Goal: Task Accomplishment & Management: Complete application form

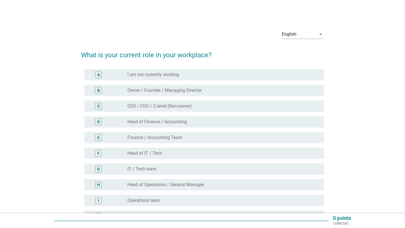
click at [103, 75] on div "A" at bounding box center [98, 74] width 19 height 7
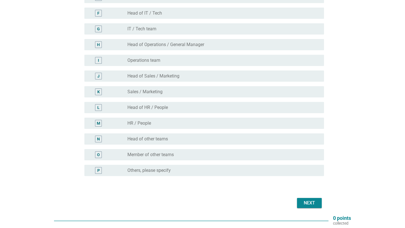
scroll to position [133, 0]
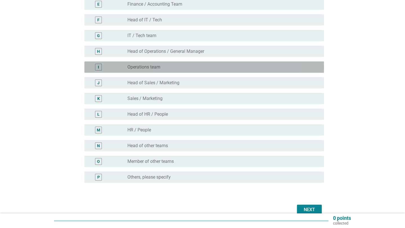
click at [110, 71] on div "I radio_button_unchecked Operations team" at bounding box center [203, 67] width 239 height 11
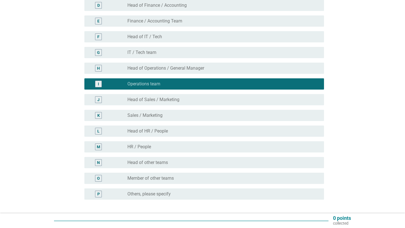
scroll to position [139, 0]
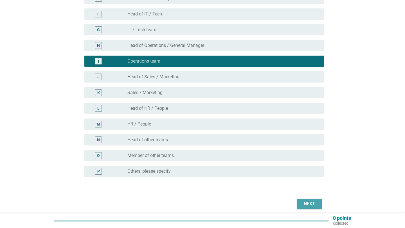
click at [306, 202] on div "Next" at bounding box center [309, 204] width 16 height 7
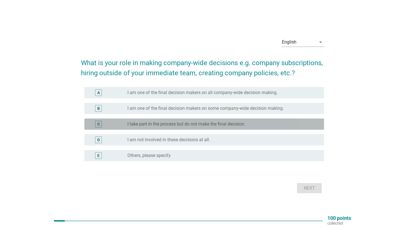
click at [176, 123] on label "I take part in the process but do not make the final decision." at bounding box center [186, 124] width 118 height 6
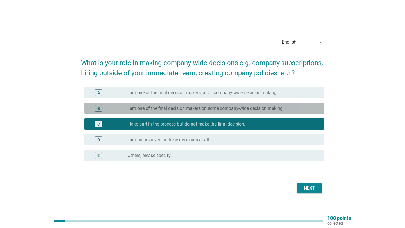
click at [186, 112] on div "B radio_button_unchecked I am one of the final decision makers on some company-…" at bounding box center [203, 108] width 239 height 11
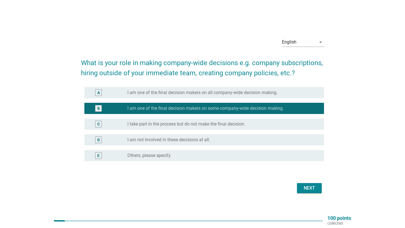
click at [308, 189] on div "Next" at bounding box center [309, 188] width 16 height 7
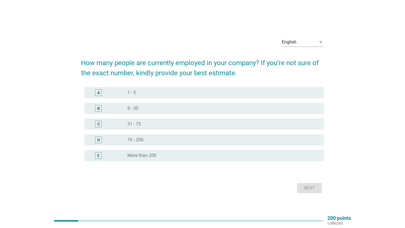
click at [149, 140] on div "radio_button_unchecked 76 - 200" at bounding box center [220, 140] width 187 height 6
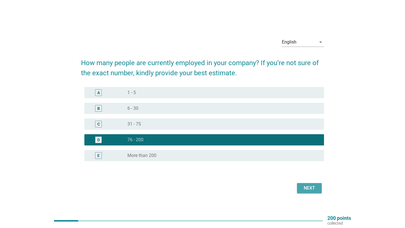
click at [305, 188] on div "Next" at bounding box center [309, 188] width 16 height 7
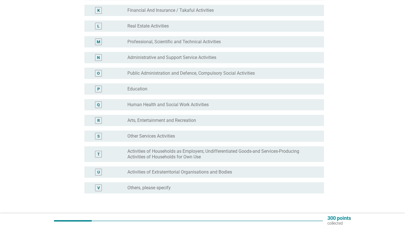
scroll to position [222, 0]
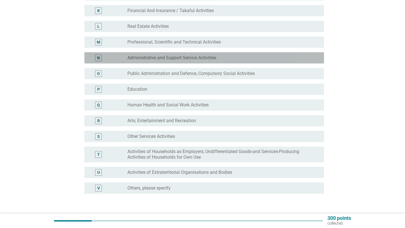
click at [176, 60] on label "Administrative and Support Service Activities" at bounding box center [171, 58] width 89 height 6
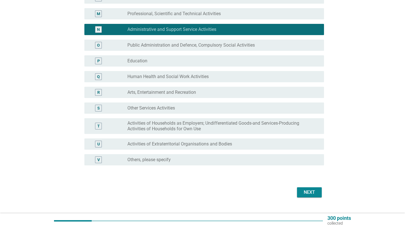
scroll to position [259, 0]
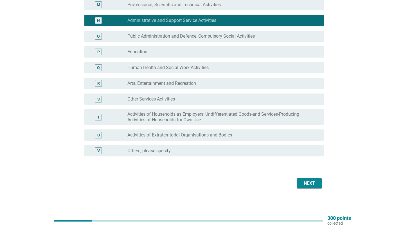
click at [305, 185] on div "Next" at bounding box center [309, 183] width 16 height 7
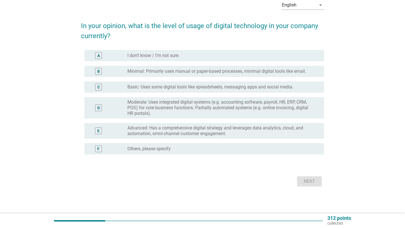
scroll to position [0, 0]
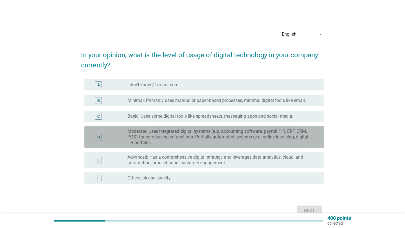
click at [134, 134] on label "Moderate: Uses integrated digital systems (e.g. accounting software, payroll, H…" at bounding box center [220, 137] width 187 height 17
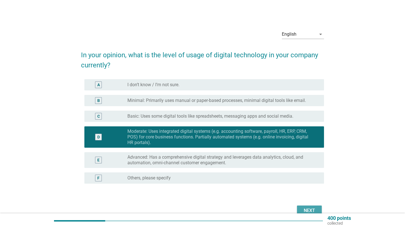
click at [303, 206] on button "Next" at bounding box center [309, 211] width 25 height 10
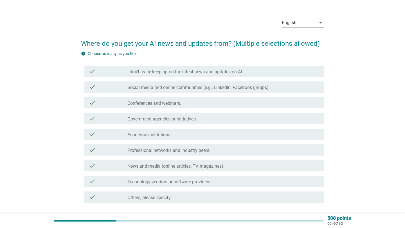
scroll to position [21, 0]
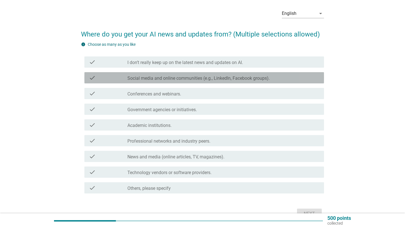
click at [186, 79] on label "Social media and online communities (e.g., LinkedIn, Facebook groups)." at bounding box center [198, 79] width 142 height 6
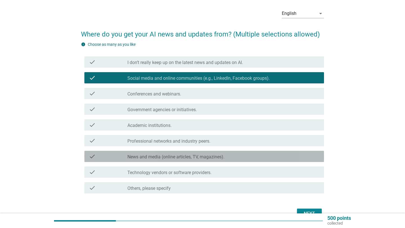
click at [181, 154] on label "News and media (online articles, TV, magazines)." at bounding box center [175, 157] width 97 height 6
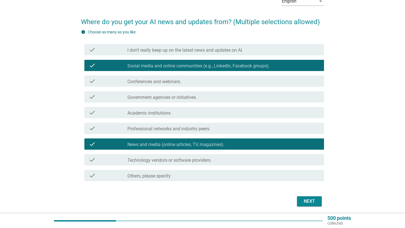
scroll to position [37, 0]
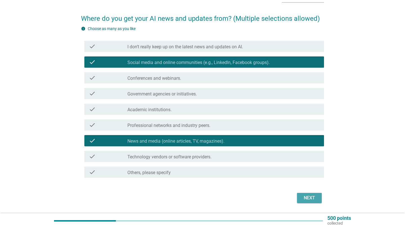
click at [309, 199] on div "Next" at bounding box center [309, 198] width 16 height 7
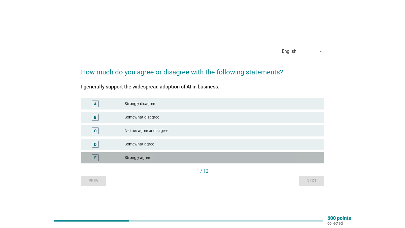
click at [141, 158] on div "Strongly agree" at bounding box center [221, 158] width 195 height 7
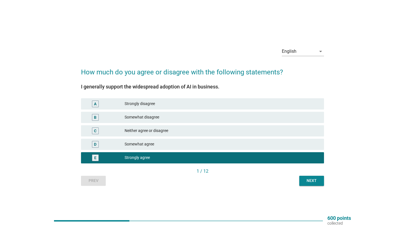
click at [144, 146] on div "Somewhat agree" at bounding box center [221, 144] width 195 height 7
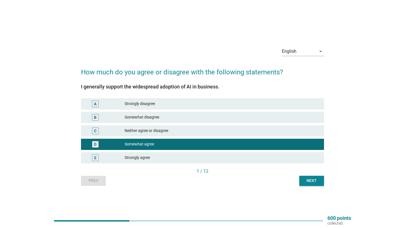
scroll to position [15, 0]
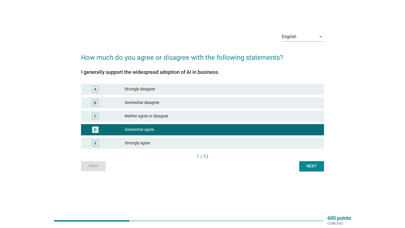
click at [136, 142] on div "Strongly agree" at bounding box center [221, 143] width 195 height 7
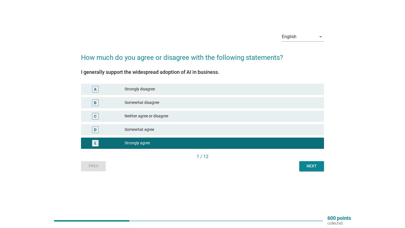
click at [155, 133] on div "D Somewhat agree" at bounding box center [202, 129] width 243 height 11
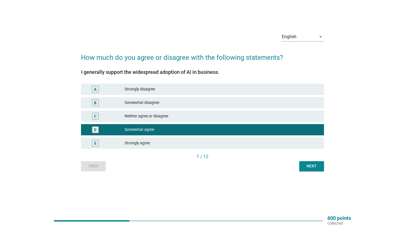
click at [310, 167] on div "Next" at bounding box center [311, 166] width 16 height 6
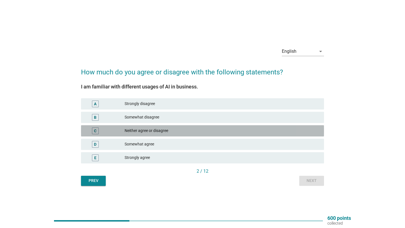
click at [151, 132] on div "Neither agree or disagree" at bounding box center [221, 131] width 195 height 7
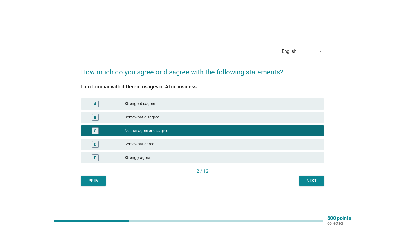
click at [314, 182] on div "Next" at bounding box center [311, 181] width 16 height 6
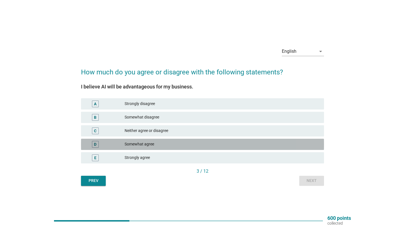
drag, startPoint x: 156, startPoint y: 144, endPoint x: 203, endPoint y: 149, distance: 46.3
click at [156, 144] on div "Somewhat agree" at bounding box center [221, 144] width 195 height 7
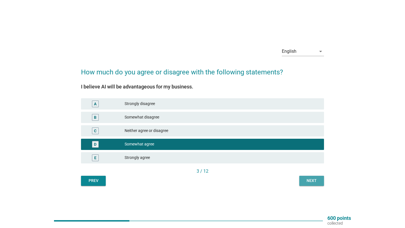
click at [312, 181] on div "Next" at bounding box center [311, 181] width 16 height 6
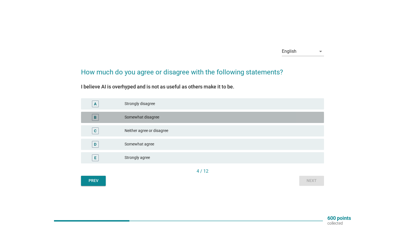
click at [179, 117] on div "Somewhat disagree" at bounding box center [221, 117] width 195 height 7
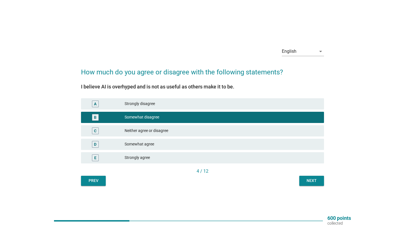
click at [147, 131] on div "Neither agree or disagree" at bounding box center [221, 131] width 195 height 7
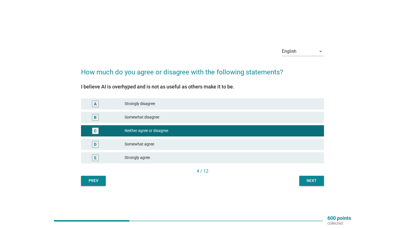
click at [160, 116] on div "Somewhat disagree" at bounding box center [221, 117] width 195 height 7
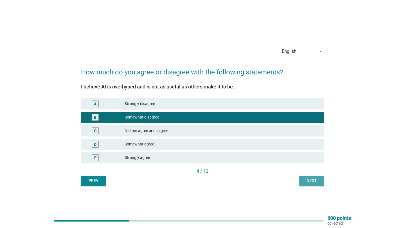
click at [310, 183] on div "Next" at bounding box center [311, 181] width 16 height 6
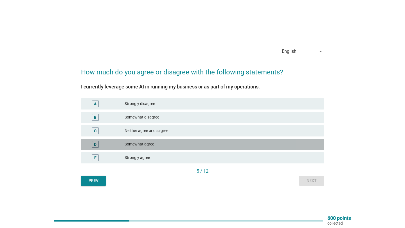
click at [157, 145] on div "Somewhat agree" at bounding box center [221, 144] width 195 height 7
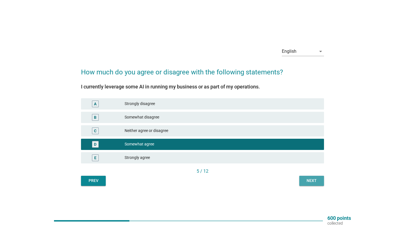
click at [314, 183] on div "Next" at bounding box center [311, 181] width 16 height 6
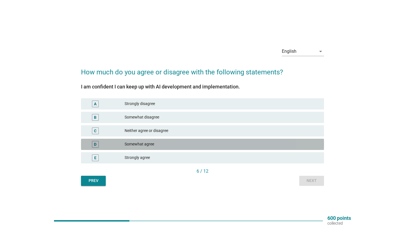
click at [183, 142] on div "Somewhat agree" at bounding box center [221, 144] width 195 height 7
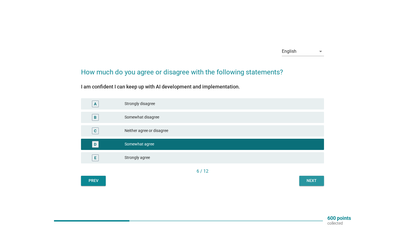
click at [300, 177] on button "Next" at bounding box center [311, 181] width 25 height 10
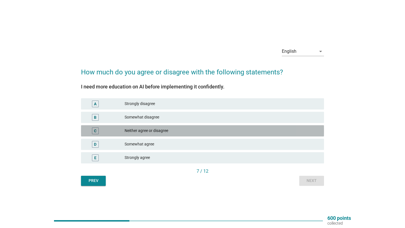
click at [195, 135] on div "C Neither agree or disagree" at bounding box center [202, 130] width 243 height 11
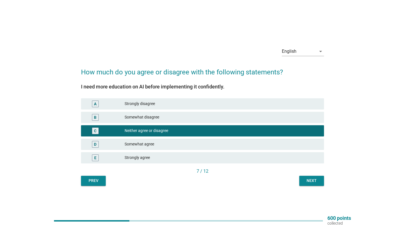
click at [194, 136] on div "C Neither agree or disagree" at bounding box center [202, 130] width 243 height 11
click at [205, 144] on div "Somewhat agree" at bounding box center [221, 144] width 195 height 7
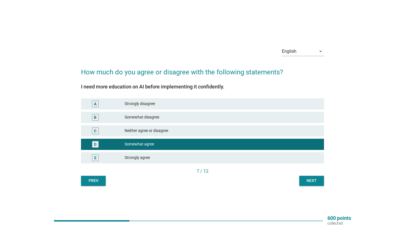
click at [311, 185] on button "Next" at bounding box center [311, 181] width 25 height 10
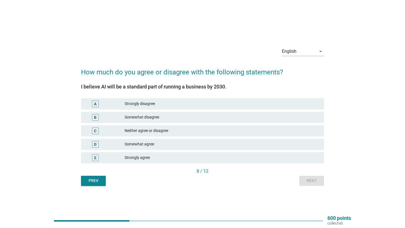
click at [178, 145] on div "Somewhat agree" at bounding box center [221, 144] width 195 height 7
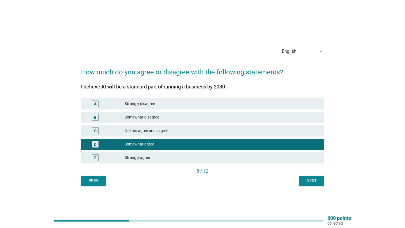
click at [309, 183] on div "Next" at bounding box center [311, 181] width 16 height 6
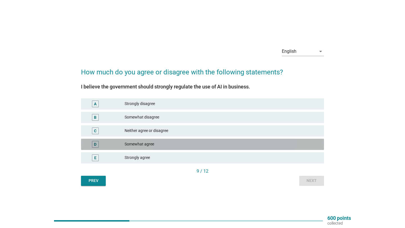
click at [180, 142] on div "Somewhat agree" at bounding box center [221, 144] width 195 height 7
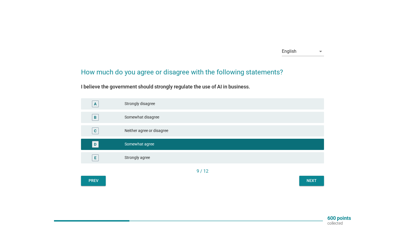
click at [304, 178] on div "Next" at bounding box center [311, 181] width 16 height 6
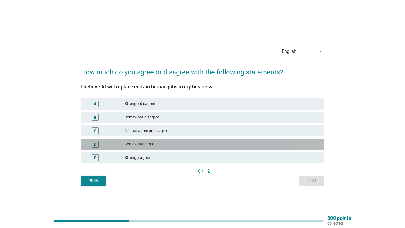
click at [151, 144] on div "Somewhat agree" at bounding box center [221, 144] width 195 height 7
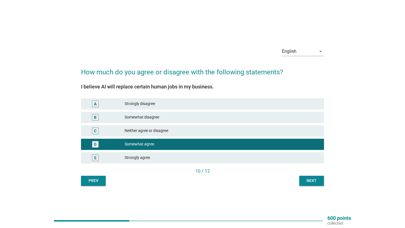
click at [304, 182] on div "Next" at bounding box center [311, 181] width 16 height 6
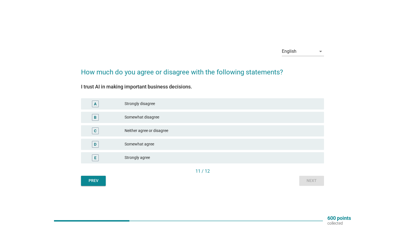
click at [168, 142] on div "Somewhat agree" at bounding box center [221, 144] width 195 height 7
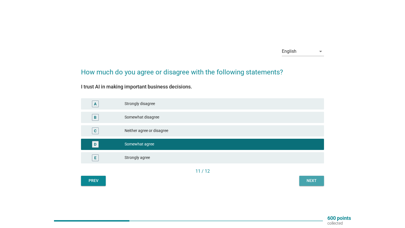
click at [318, 181] on div "Next" at bounding box center [311, 181] width 16 height 6
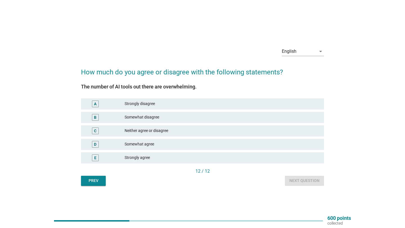
click at [179, 134] on div "C Neither agree or disagree" at bounding box center [202, 130] width 243 height 11
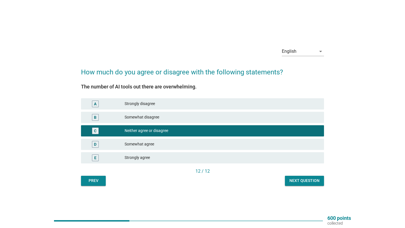
click at [301, 178] on div "Next question" at bounding box center [304, 181] width 30 height 6
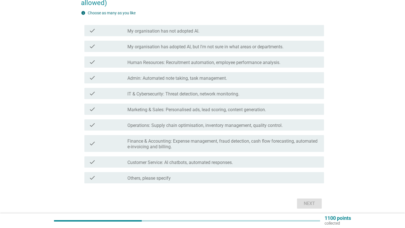
scroll to position [63, 0]
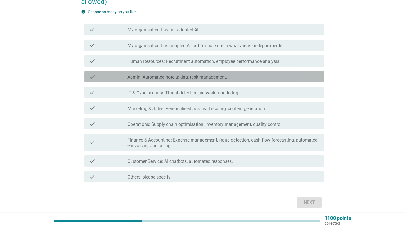
click at [212, 78] on label "Admin: Automated note taking, task management." at bounding box center [176, 77] width 99 height 6
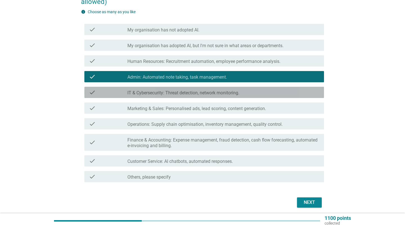
click at [207, 92] on label "IT & Cybersecurity: Threat detection, network monitoring." at bounding box center [183, 93] width 112 height 6
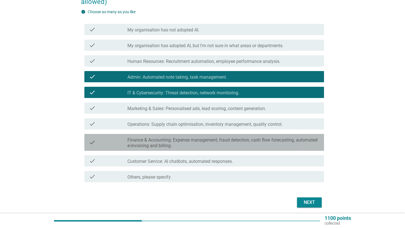
click at [207, 138] on label "Finance & Accounting: Expense management, fraud detection, cash flow forecastin…" at bounding box center [223, 142] width 192 height 11
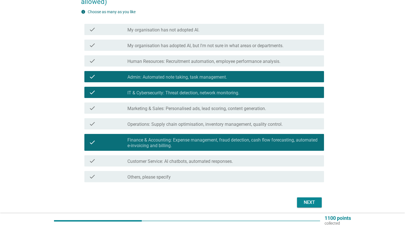
scroll to position [75, 0]
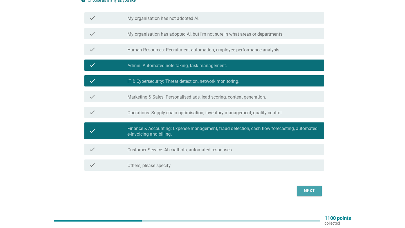
click at [308, 191] on div "Next" at bounding box center [309, 191] width 16 height 7
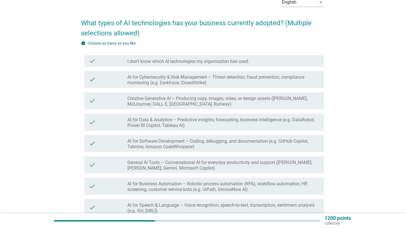
scroll to position [33, 0]
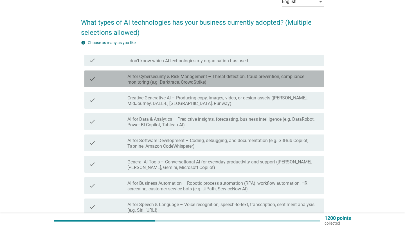
click at [216, 81] on label "AI for Cybersecurity & Risk Management – Threat detection, fraud prevention, co…" at bounding box center [223, 79] width 192 height 11
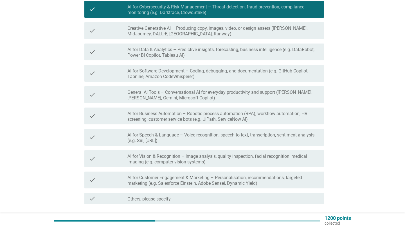
scroll to position [103, 0]
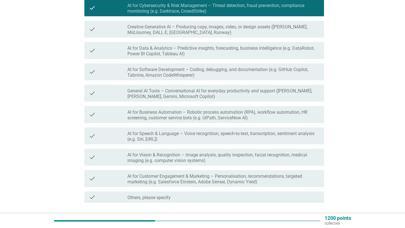
click at [203, 114] on label "AI for Business Automation – Robotic process automation (RPA), workflow automat…" at bounding box center [223, 115] width 192 height 11
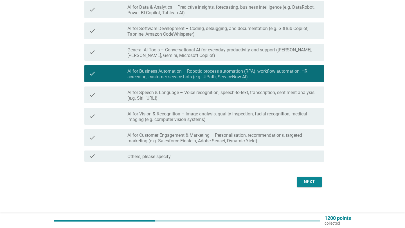
scroll to position [145, 0]
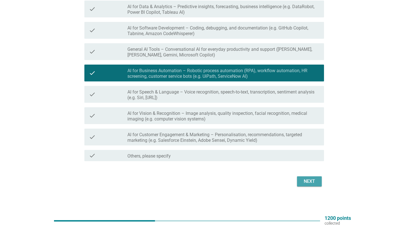
click at [306, 183] on div "Next" at bounding box center [309, 181] width 16 height 7
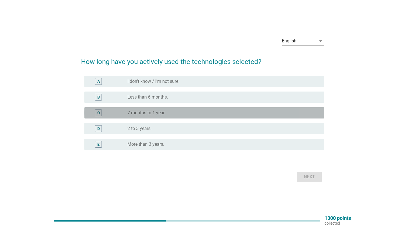
click at [170, 115] on div "radio_button_unchecked 7 months to 1 year." at bounding box center [220, 113] width 187 height 6
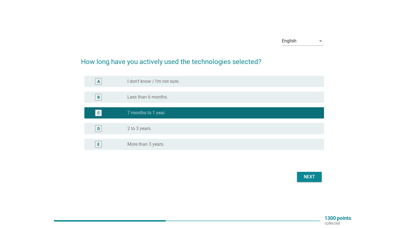
scroll to position [8, 0]
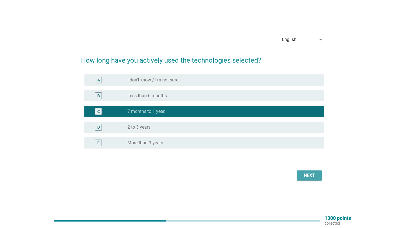
click at [306, 172] on div "Next" at bounding box center [309, 175] width 16 height 7
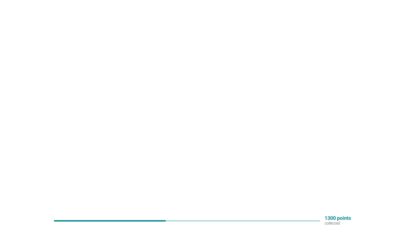
scroll to position [0, 0]
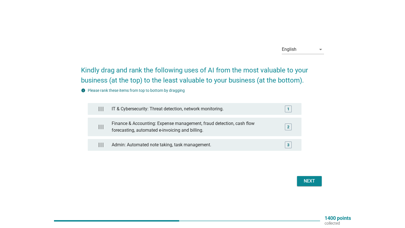
click at [309, 178] on div "Next" at bounding box center [309, 181] width 16 height 7
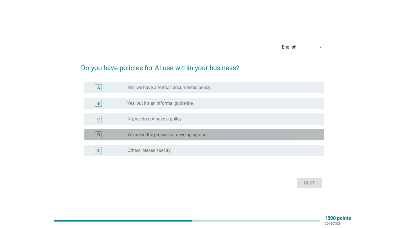
click at [206, 134] on label "We are in the process of developing one." at bounding box center [167, 135] width 80 height 6
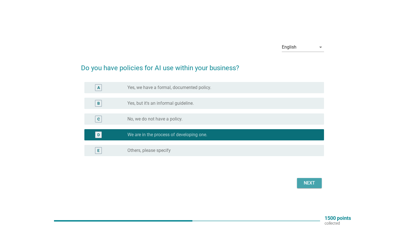
click at [314, 182] on div "Next" at bounding box center [309, 183] width 16 height 7
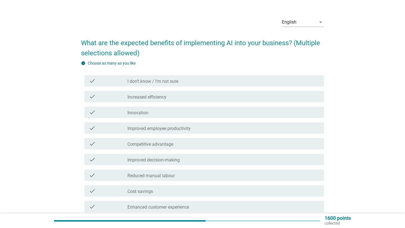
scroll to position [17, 0]
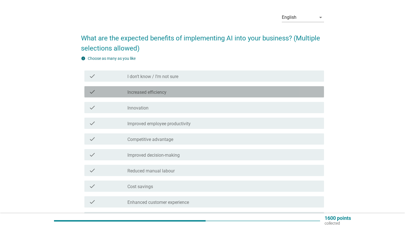
drag, startPoint x: 173, startPoint y: 92, endPoint x: 171, endPoint y: 98, distance: 5.7
click at [173, 92] on div "check_box_outline_blank Increased efficiency" at bounding box center [223, 91] width 192 height 7
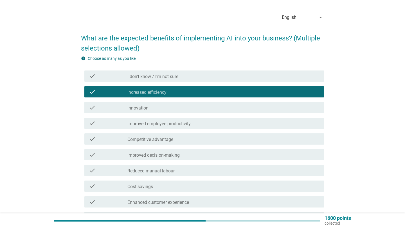
click at [167, 106] on div "check_box_outline_blank Innovation" at bounding box center [223, 107] width 192 height 7
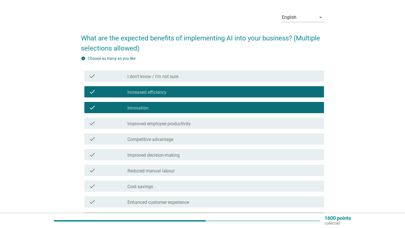
click at [179, 126] on label "Improved employee productivity" at bounding box center [158, 124] width 63 height 6
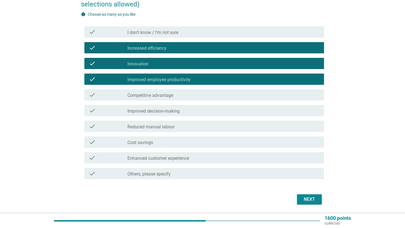
scroll to position [62, 0]
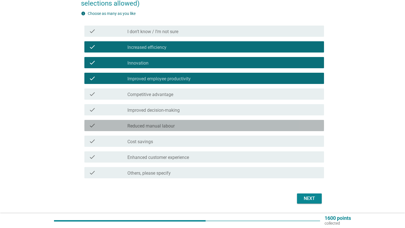
click at [179, 126] on div "check_box_outline_blank Reduced manual labour" at bounding box center [223, 125] width 192 height 7
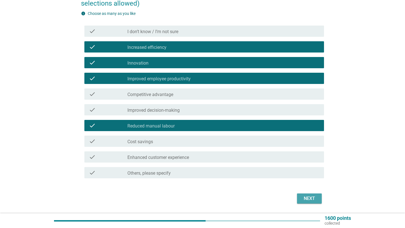
click at [304, 200] on div "Next" at bounding box center [309, 198] width 16 height 7
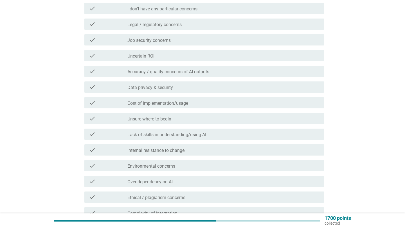
scroll to position [102, 0]
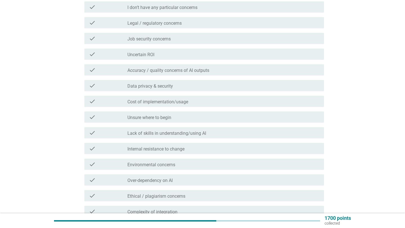
click at [193, 72] on label "Accuracy / quality concerns of AI outputs" at bounding box center [168, 71] width 82 height 6
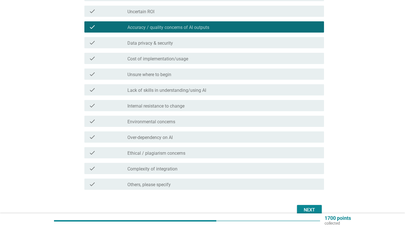
scroll to position [145, 0]
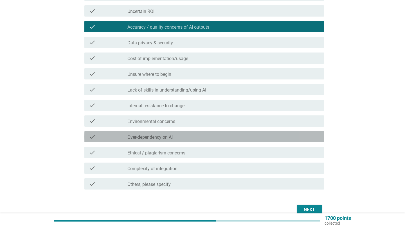
click at [167, 135] on div "check_box_outline_blank Over-dependency on AI" at bounding box center [223, 136] width 192 height 7
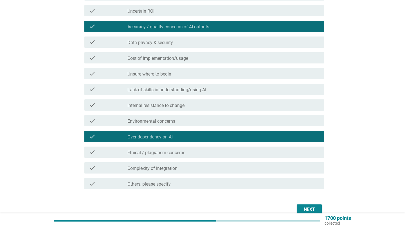
click at [185, 171] on div "check_box_outline_blank Complexity of integration" at bounding box center [223, 168] width 192 height 7
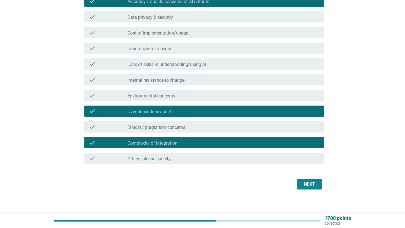
scroll to position [172, 0]
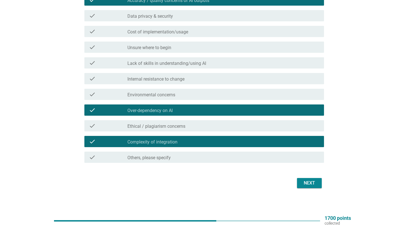
click at [310, 185] on div "Next" at bounding box center [309, 183] width 16 height 7
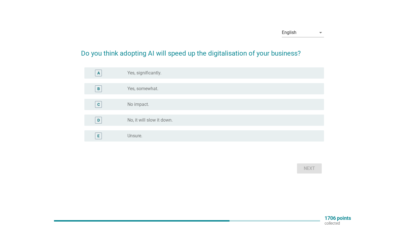
scroll to position [0, 0]
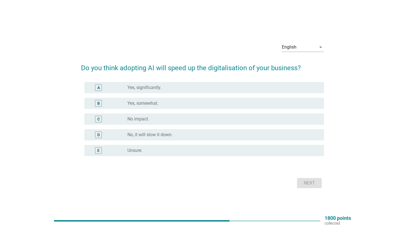
click at [200, 103] on div "radio_button_unchecked Yes, somewhat." at bounding box center [220, 104] width 187 height 6
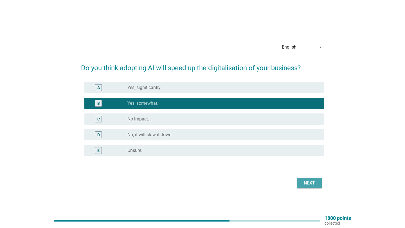
click at [314, 187] on button "Next" at bounding box center [309, 183] width 25 height 10
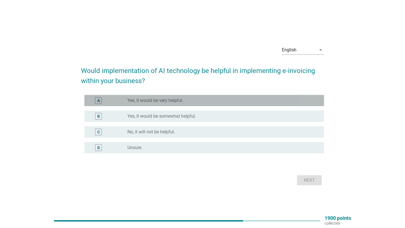
click at [192, 102] on div "radio_button_unchecked Yes, it would be very helpful." at bounding box center [220, 101] width 187 height 6
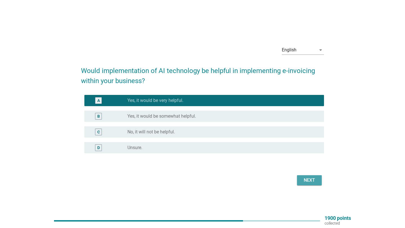
click at [302, 179] on div "Next" at bounding box center [309, 180] width 16 height 7
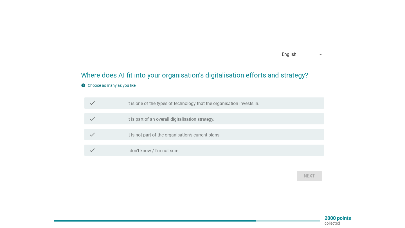
click at [233, 107] on div "check check_box_outline_blank It is one of the types of technology that the org…" at bounding box center [203, 102] width 239 height 11
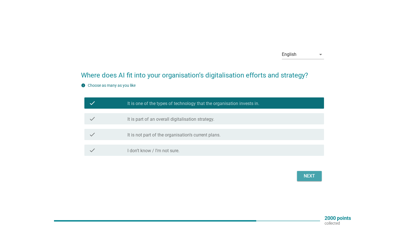
click at [309, 174] on div "Next" at bounding box center [309, 176] width 16 height 7
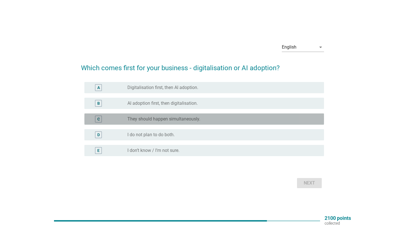
click at [195, 116] on label "They should happen simultaneously." at bounding box center [163, 119] width 73 height 6
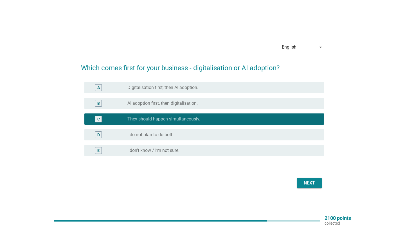
click at [304, 183] on div "Next" at bounding box center [309, 183] width 16 height 7
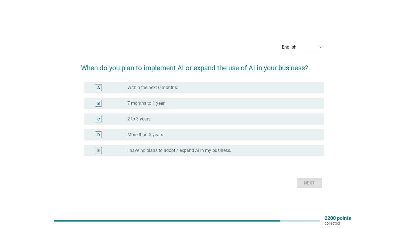
click at [163, 91] on div "radio_button_unchecked Within the next 6 months." at bounding box center [223, 87] width 192 height 7
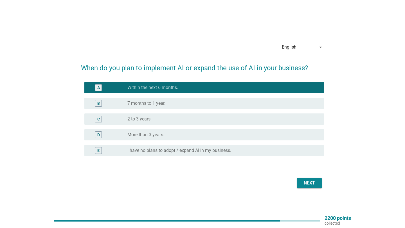
click at [302, 180] on div "Next" at bounding box center [309, 183] width 16 height 7
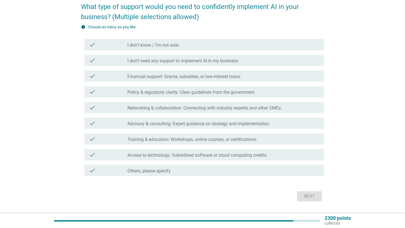
scroll to position [49, 0]
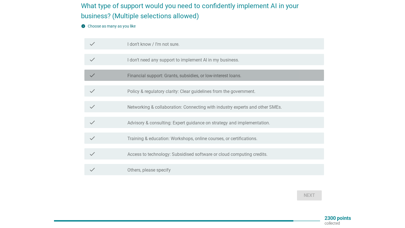
click at [168, 74] on label "Financial support: Grants, subsidies, or low-interest loans." at bounding box center [184, 76] width 114 height 6
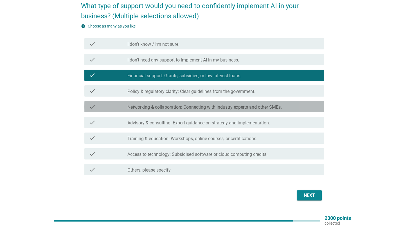
click at [165, 107] on label "Networking & collaboration: Connecting with industry experts and other SMEs." at bounding box center [204, 108] width 154 height 6
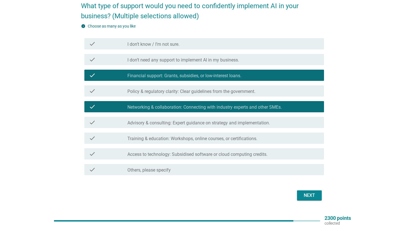
click at [164, 131] on div "check check_box_outline_blank Training & education: Workshops, online courses, …" at bounding box center [202, 138] width 243 height 16
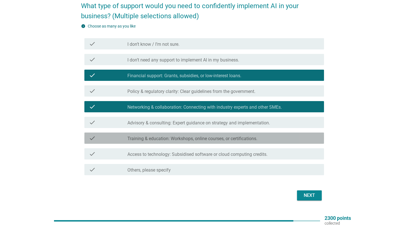
click at [163, 136] on label "Training & education: Workshops, online courses, or certifications." at bounding box center [192, 139] width 130 height 6
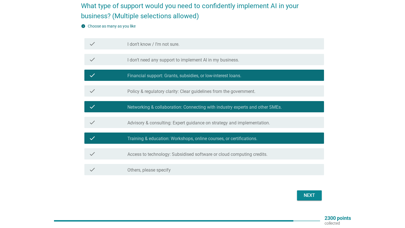
click at [169, 124] on label "Advisory & consulting: Expert guidance on strategy and implementation." at bounding box center [198, 123] width 142 height 6
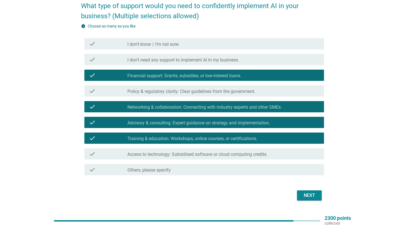
click at [169, 149] on div "check check_box_outline_blank Access to technology: Subsidised software or clou…" at bounding box center [203, 153] width 239 height 11
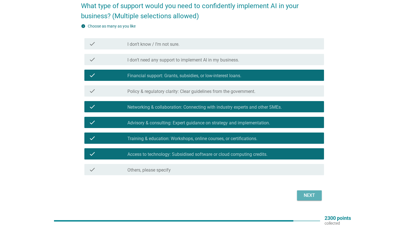
drag, startPoint x: 308, startPoint y: 197, endPoint x: 287, endPoint y: 191, distance: 21.2
click at [308, 197] on div "Next" at bounding box center [309, 195] width 16 height 7
